Goal: Information Seeking & Learning: Obtain resource

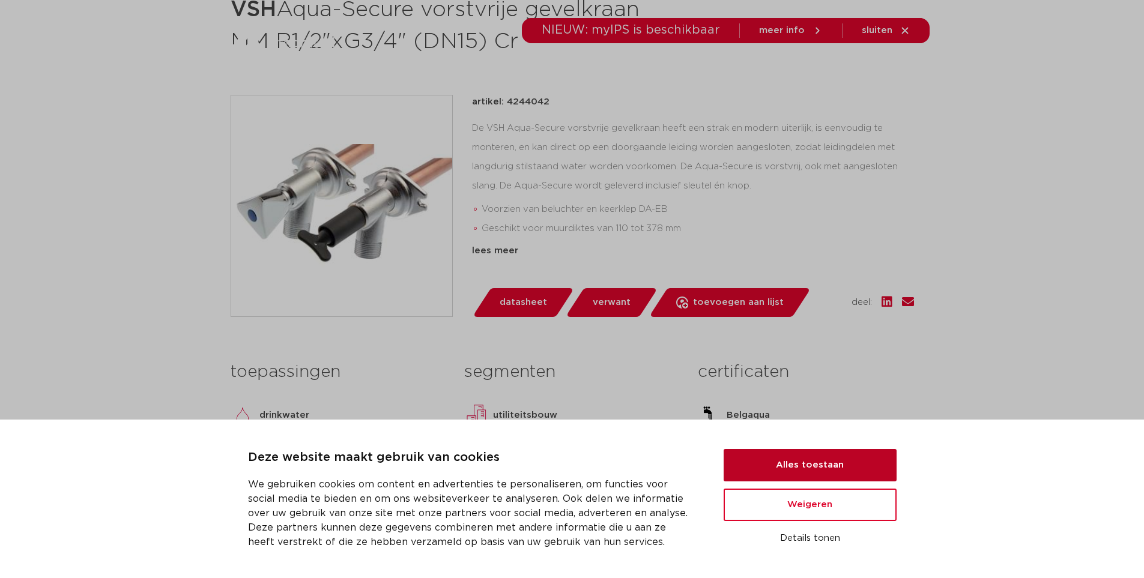
scroll to position [240, 0]
click at [839, 466] on button "Alles toestaan" at bounding box center [810, 465] width 173 height 32
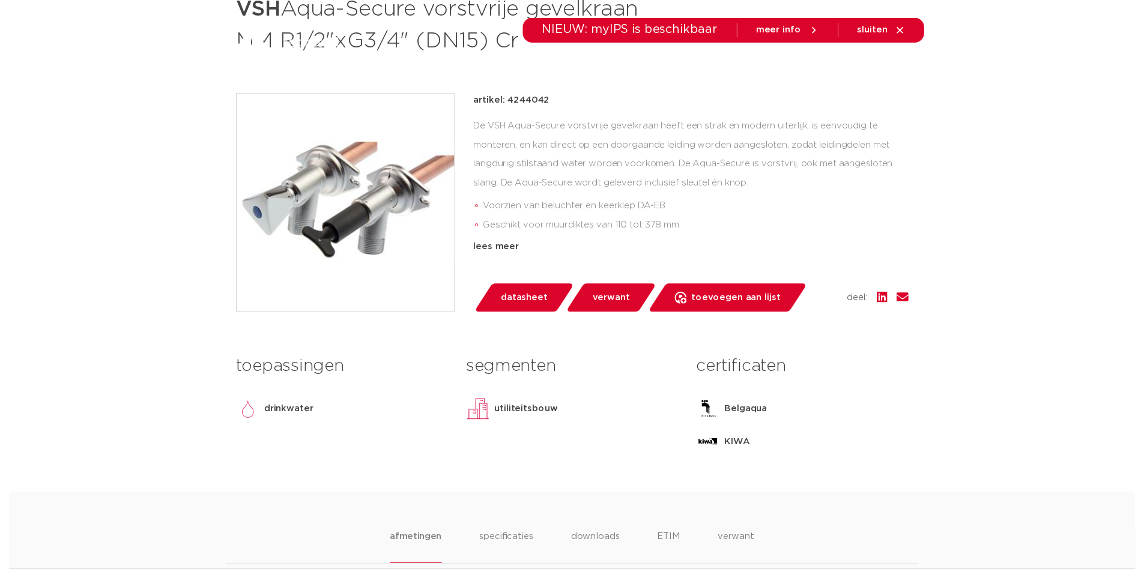
scroll to position [0, 0]
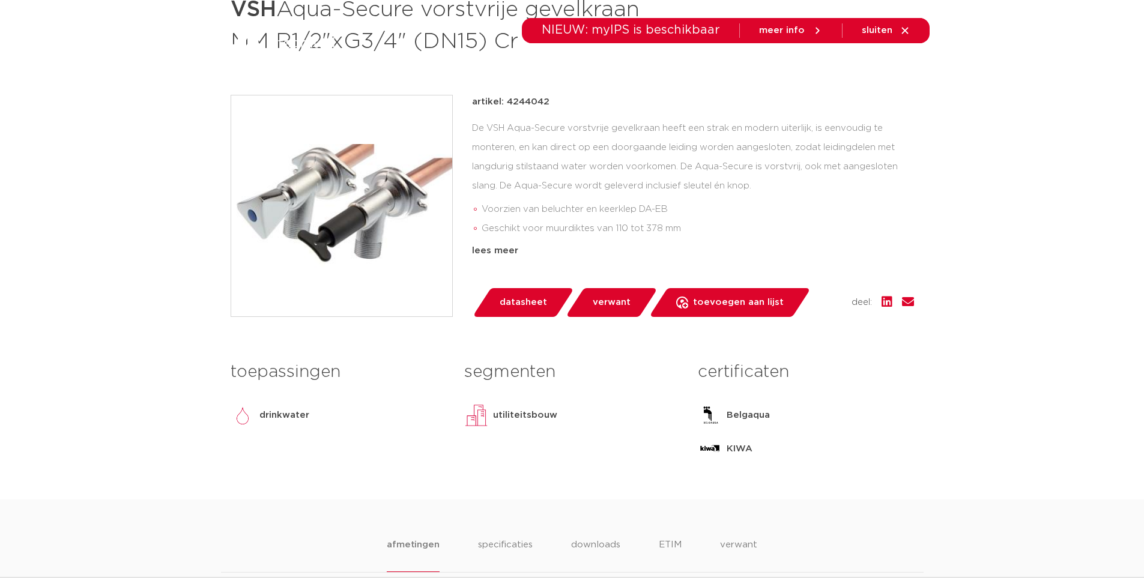
click at [537, 306] on span "datasheet" at bounding box center [523, 302] width 47 height 19
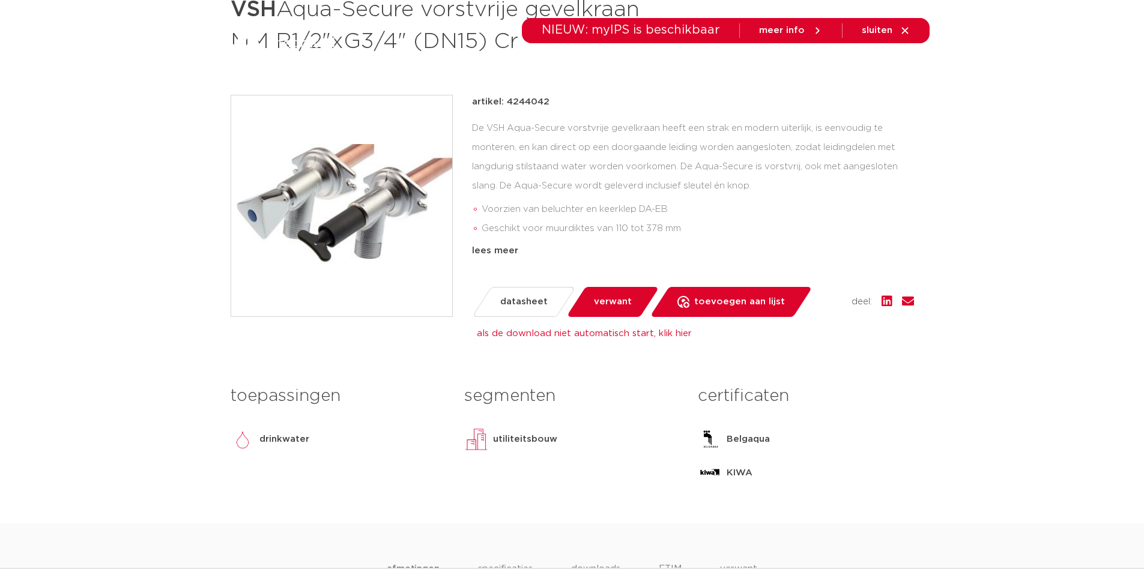
click at [621, 305] on span "verwant" at bounding box center [613, 302] width 38 height 19
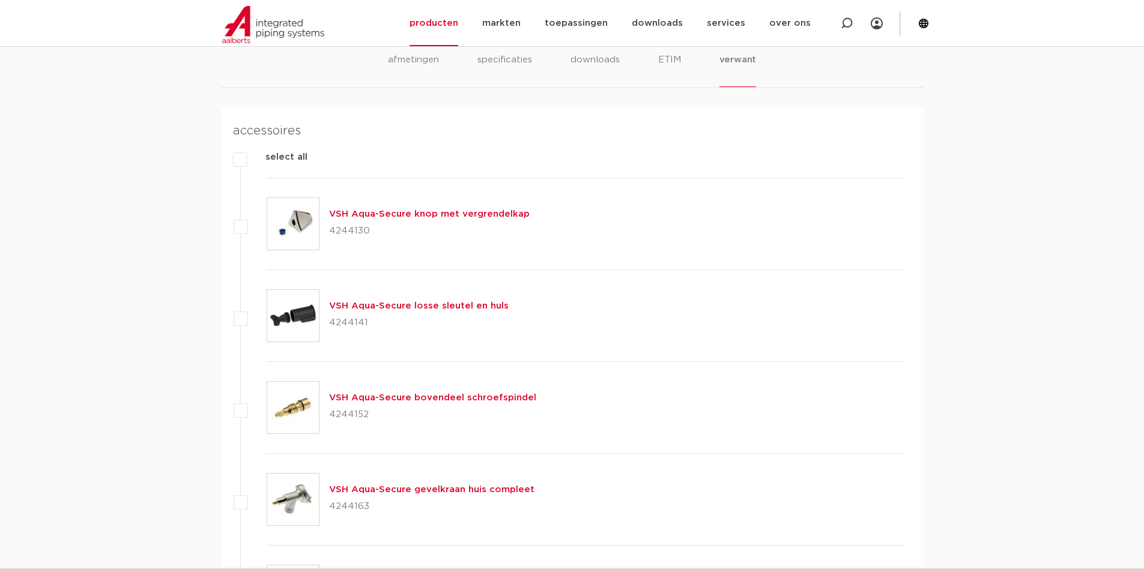
scroll to position [764, 0]
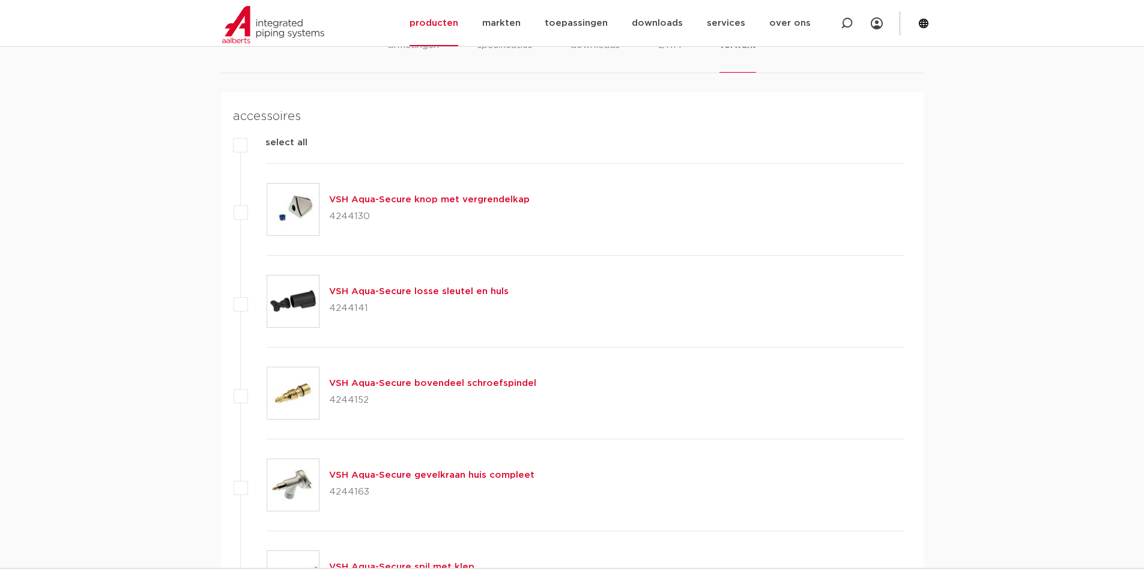
click at [351, 404] on p "4244152" at bounding box center [432, 400] width 207 height 19
copy p "4244152"
click at [353, 215] on p "4244130" at bounding box center [429, 216] width 201 height 19
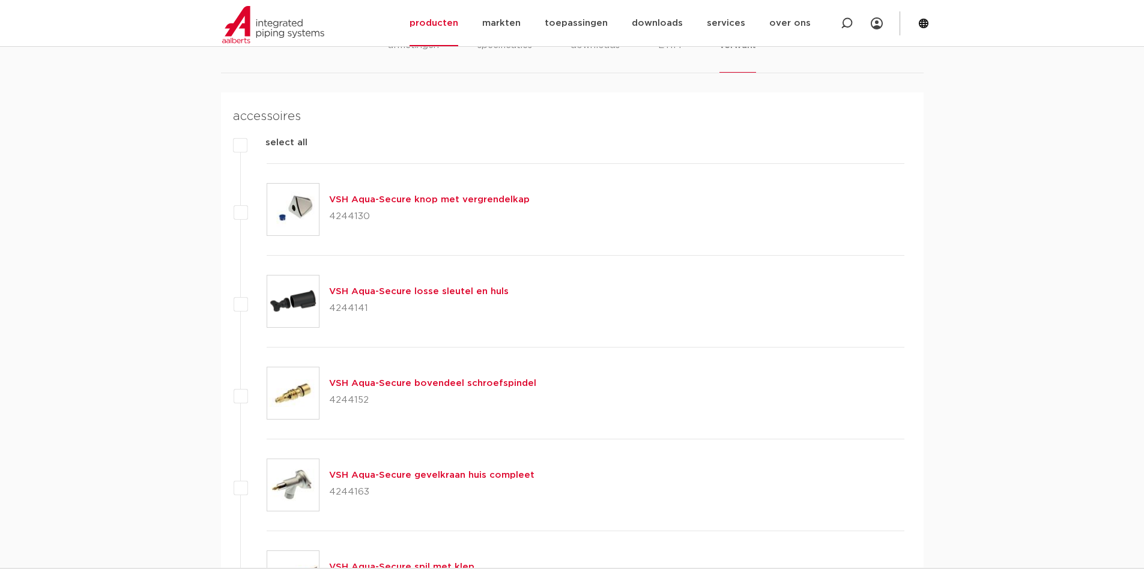
copy p "4244130"
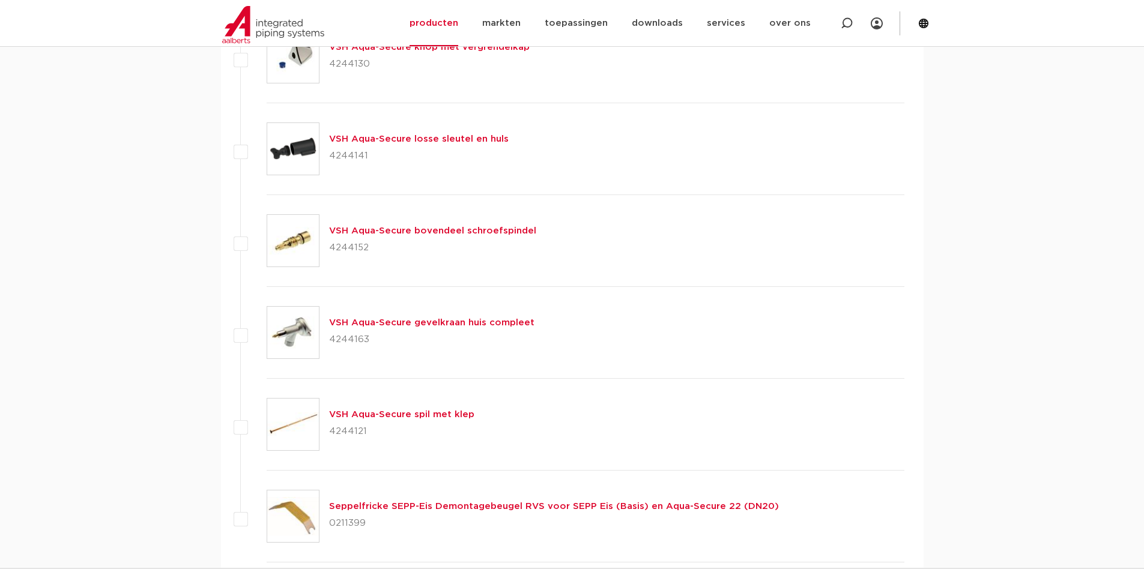
scroll to position [944, 0]
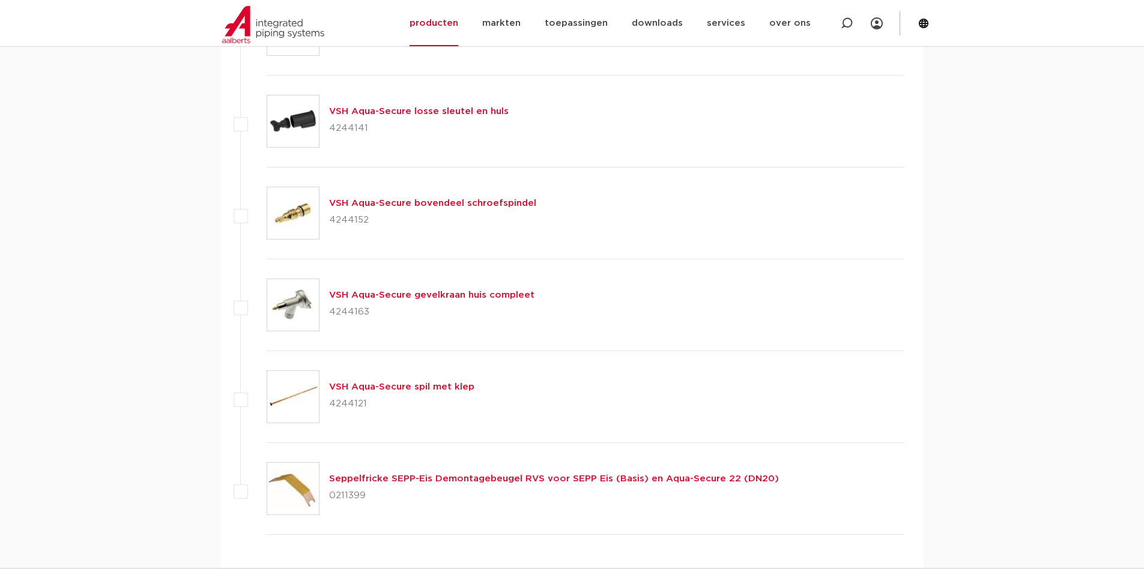
click at [354, 218] on p "4244152" at bounding box center [432, 220] width 207 height 19
copy p "4244152"
